Goal: Use online tool/utility: Use online tool/utility

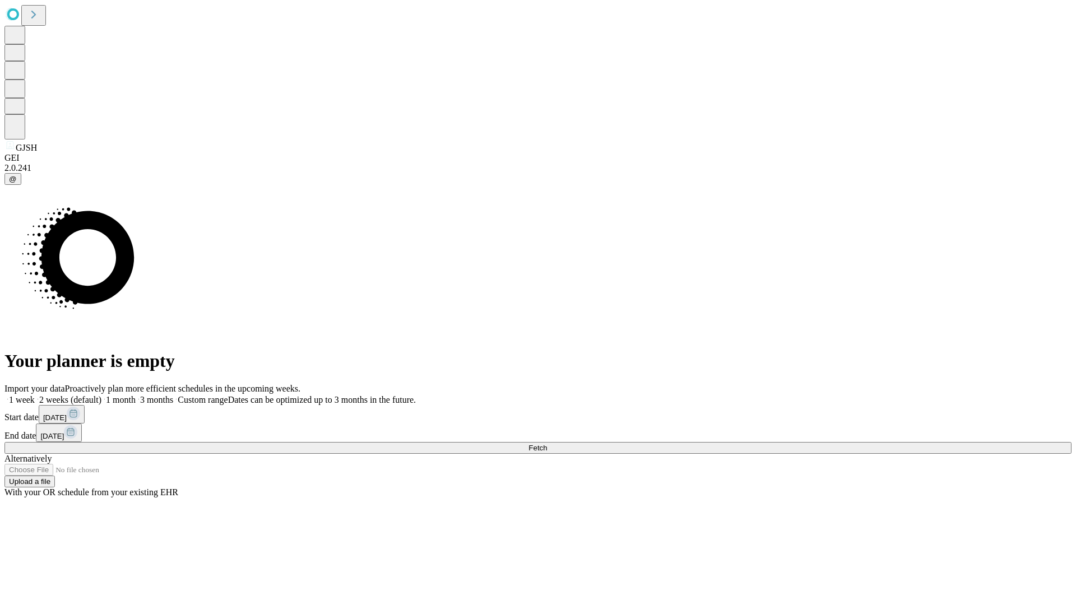
click at [547, 444] on span "Fetch" at bounding box center [538, 448] width 18 height 8
